Goal: Transaction & Acquisition: Purchase product/service

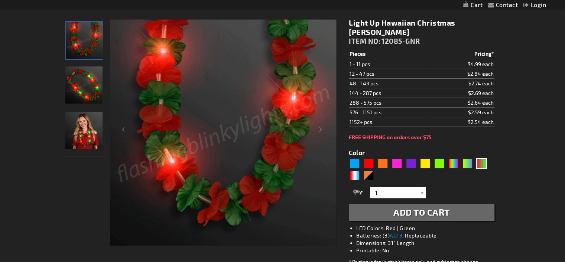
scroll to position [37, 0]
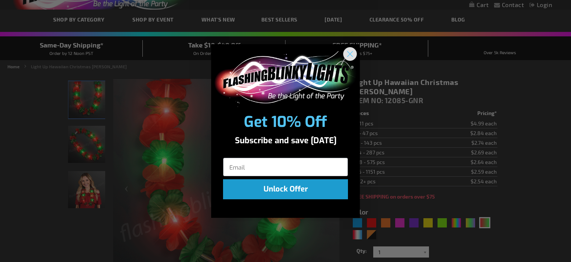
click at [348, 52] on circle "Close dialog" at bounding box center [350, 54] width 12 height 12
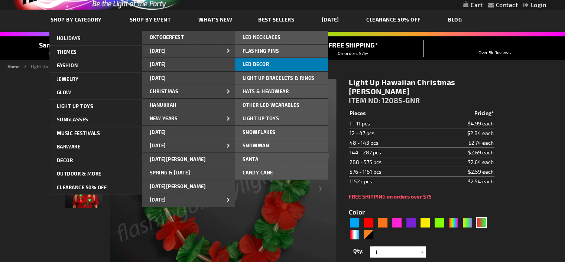
click at [286, 64] on link "LED DECOR" at bounding box center [281, 64] width 93 height 13
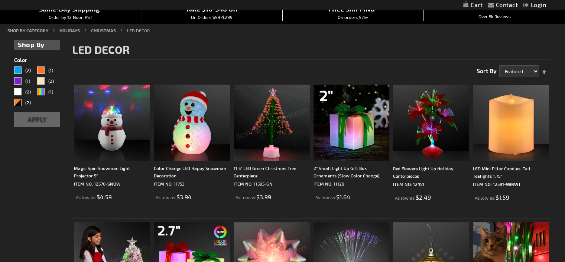
scroll to position [37, 0]
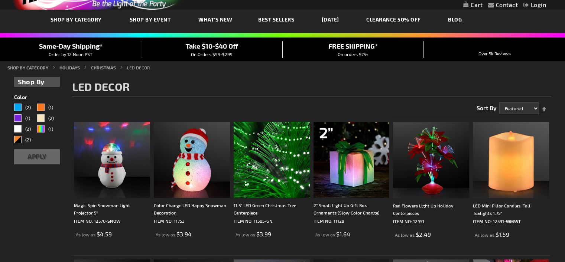
click at [105, 67] on link "CHRISTMAS" at bounding box center [103, 67] width 25 height 5
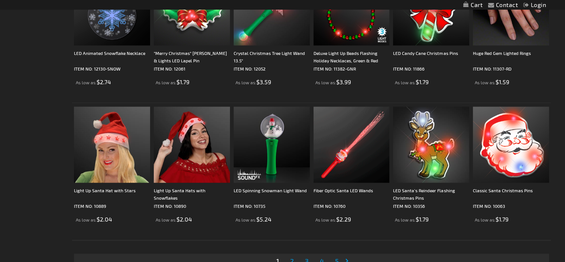
scroll to position [1412, 0]
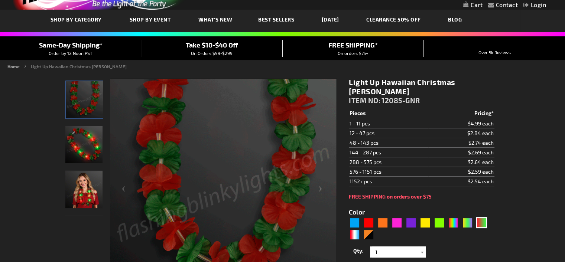
scroll to position [37, 0]
